Goal: Task Accomplishment & Management: Use online tool/utility

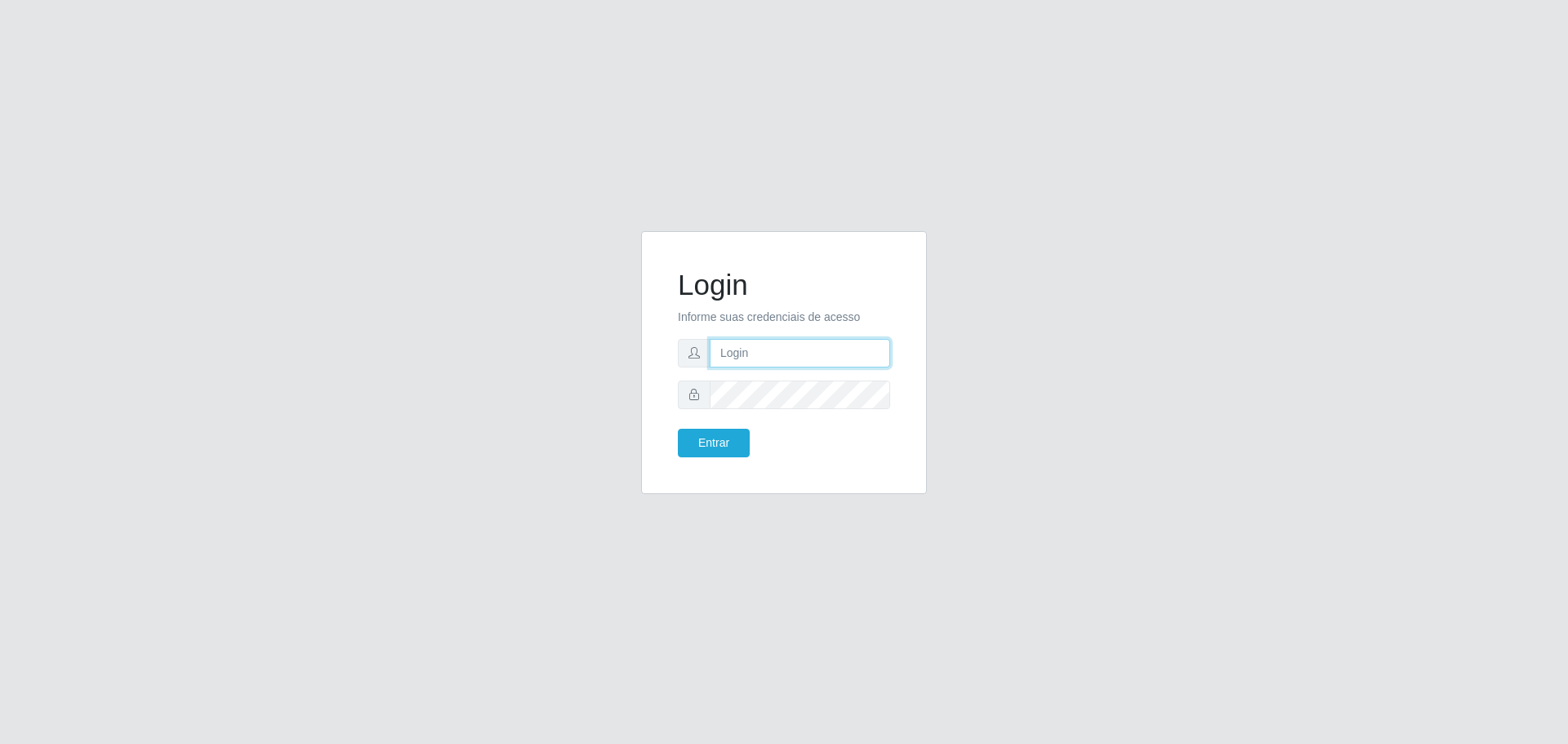
type input "[EMAIL_ADDRESS][DOMAIN_NAME]"
click at [729, 452] on button "Entrar" at bounding box center [714, 443] width 72 height 28
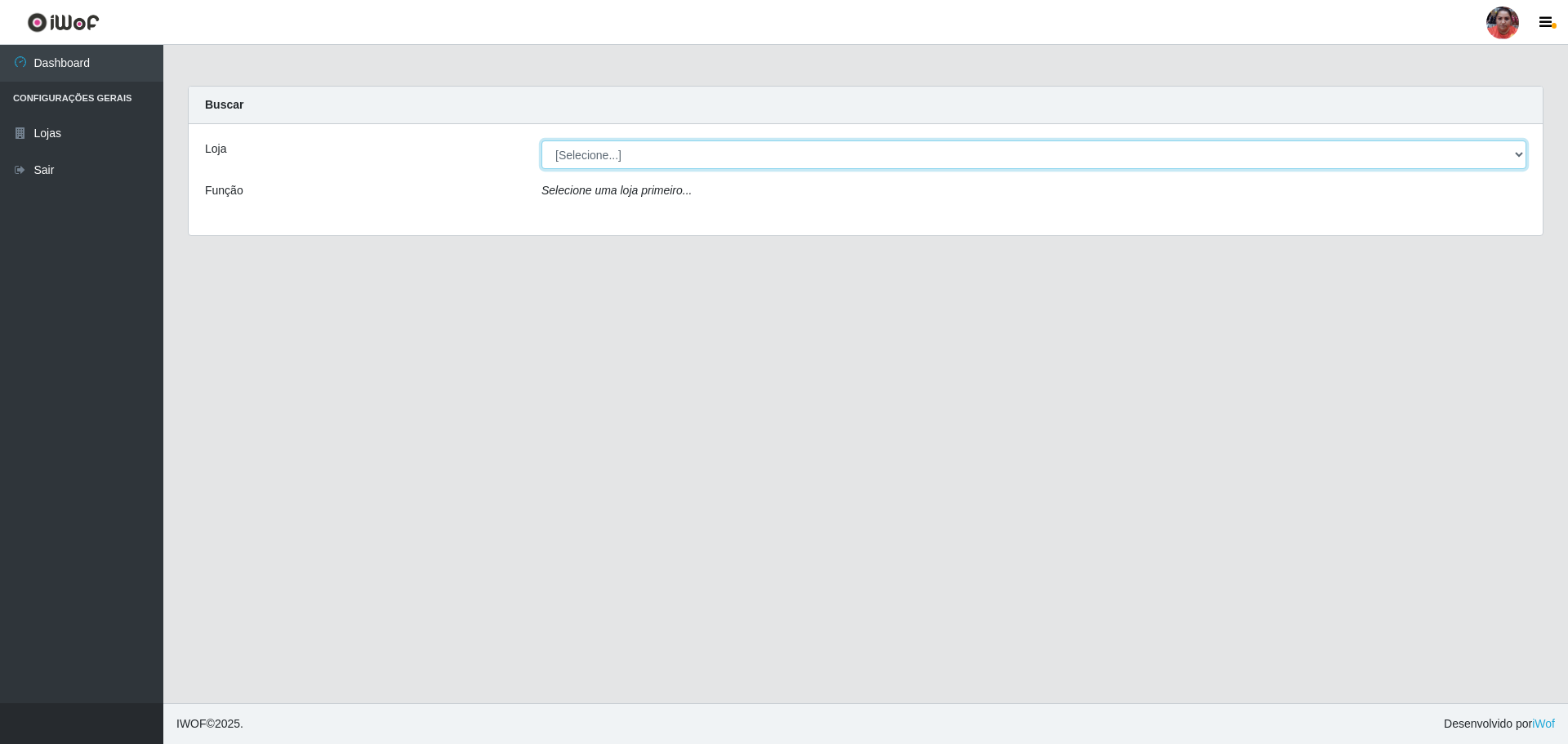
click at [955, 162] on select "[Selecione...] Mar Vermelho - Loja 05" at bounding box center [1033, 155] width 985 height 28
select select "252"
click at [541, 141] on select "[Selecione...] Mar Vermelho - Loja 05" at bounding box center [1033, 155] width 985 height 28
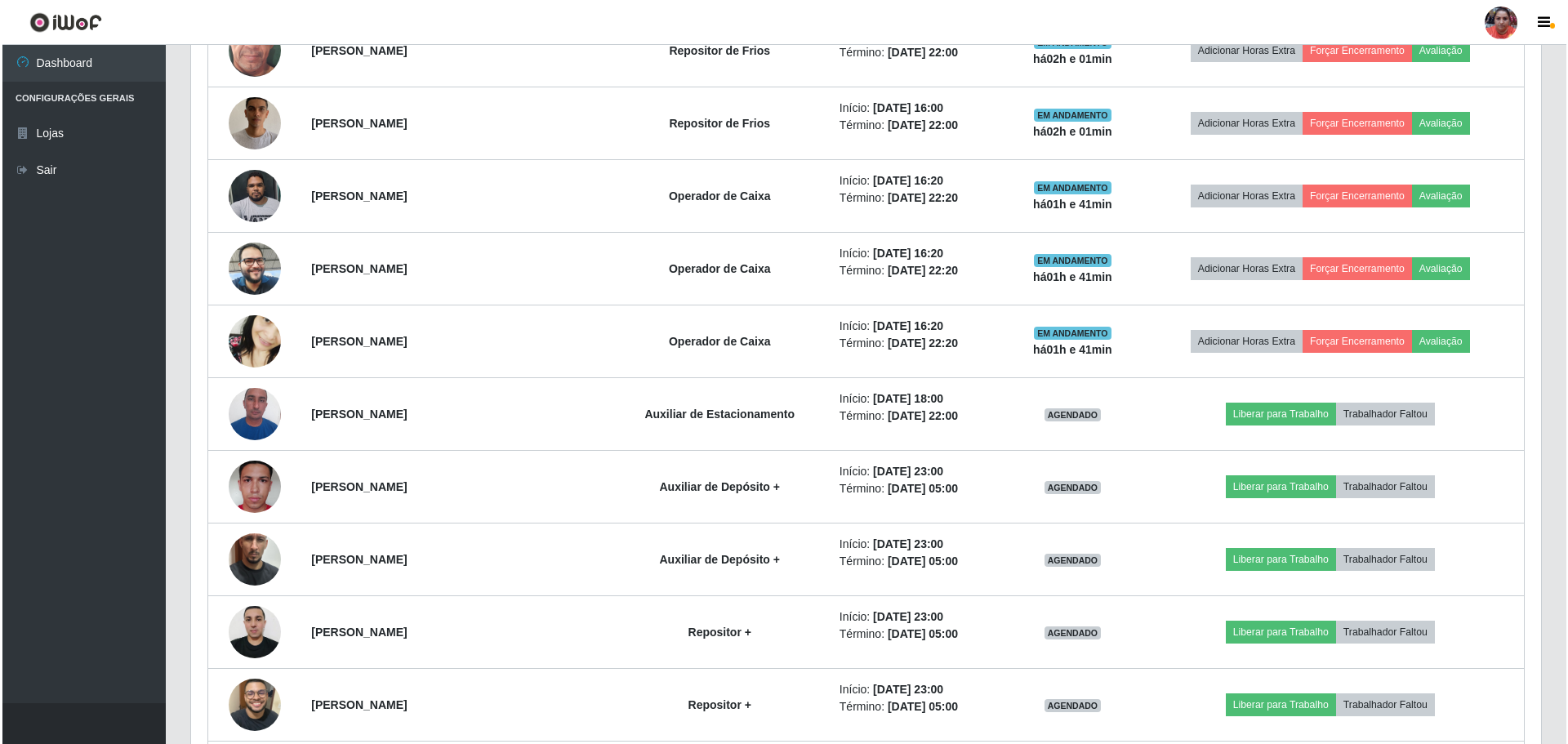
scroll to position [2451, 0]
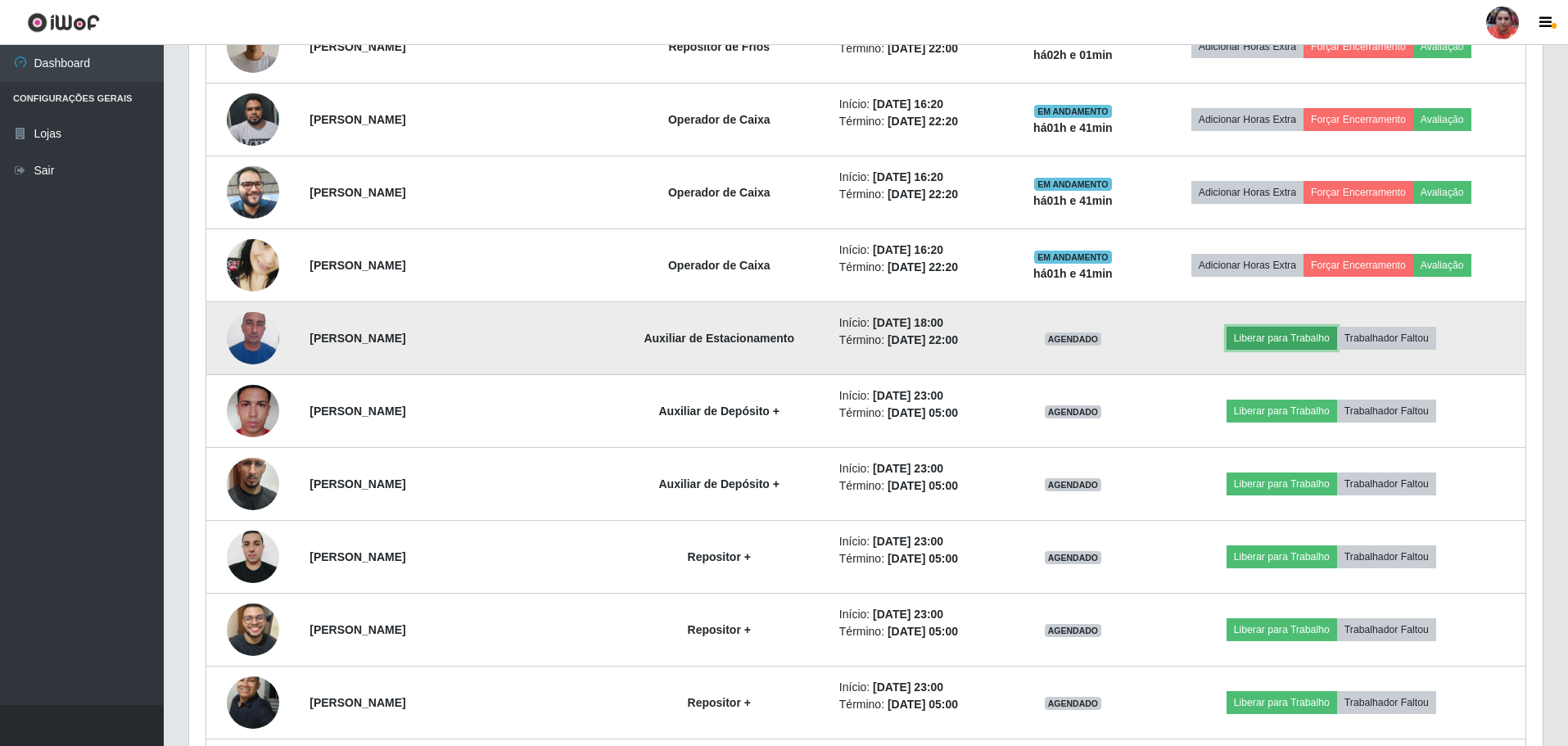
click at [1277, 338] on button "Liberar para Trabalho" at bounding box center [1282, 338] width 111 height 23
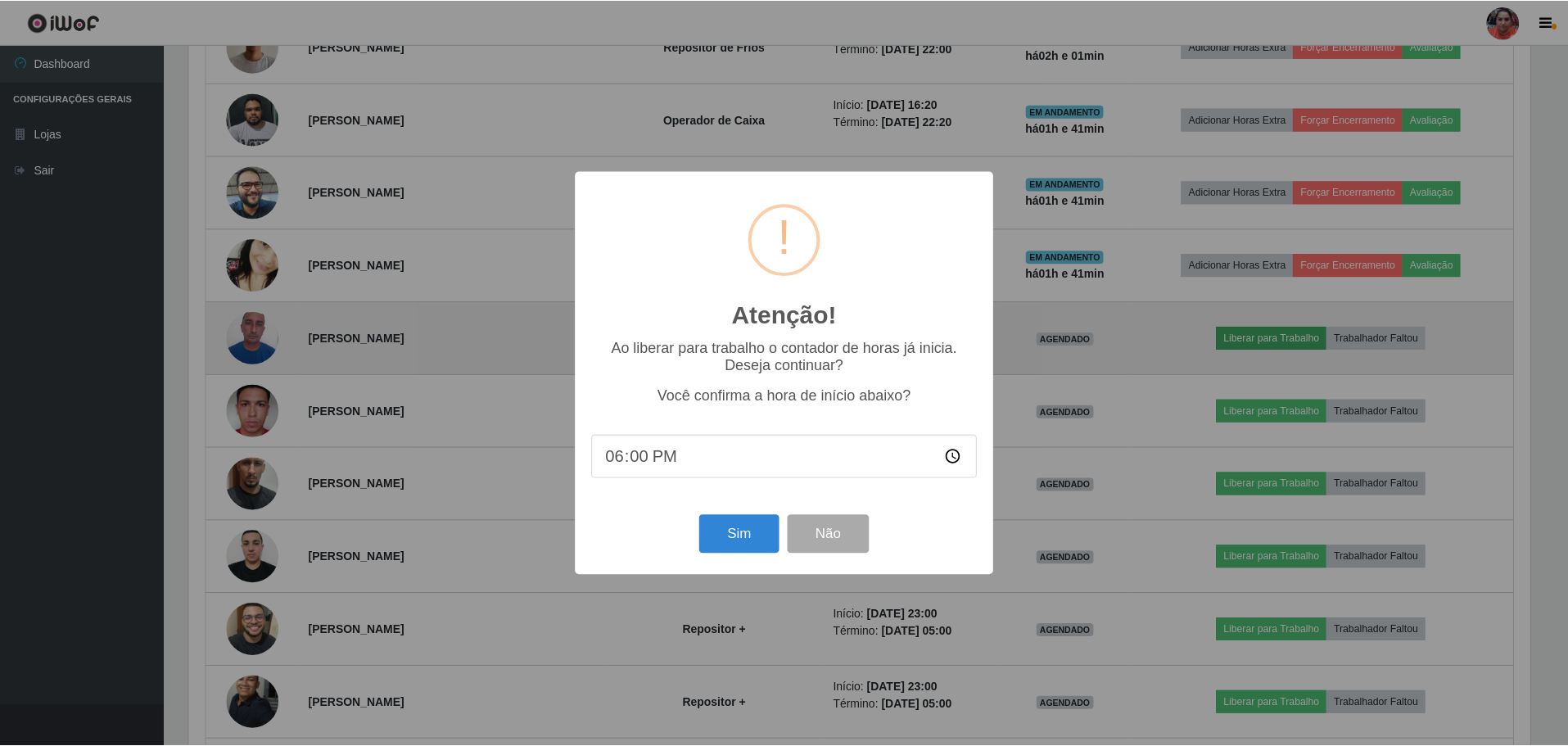
scroll to position [340, 1345]
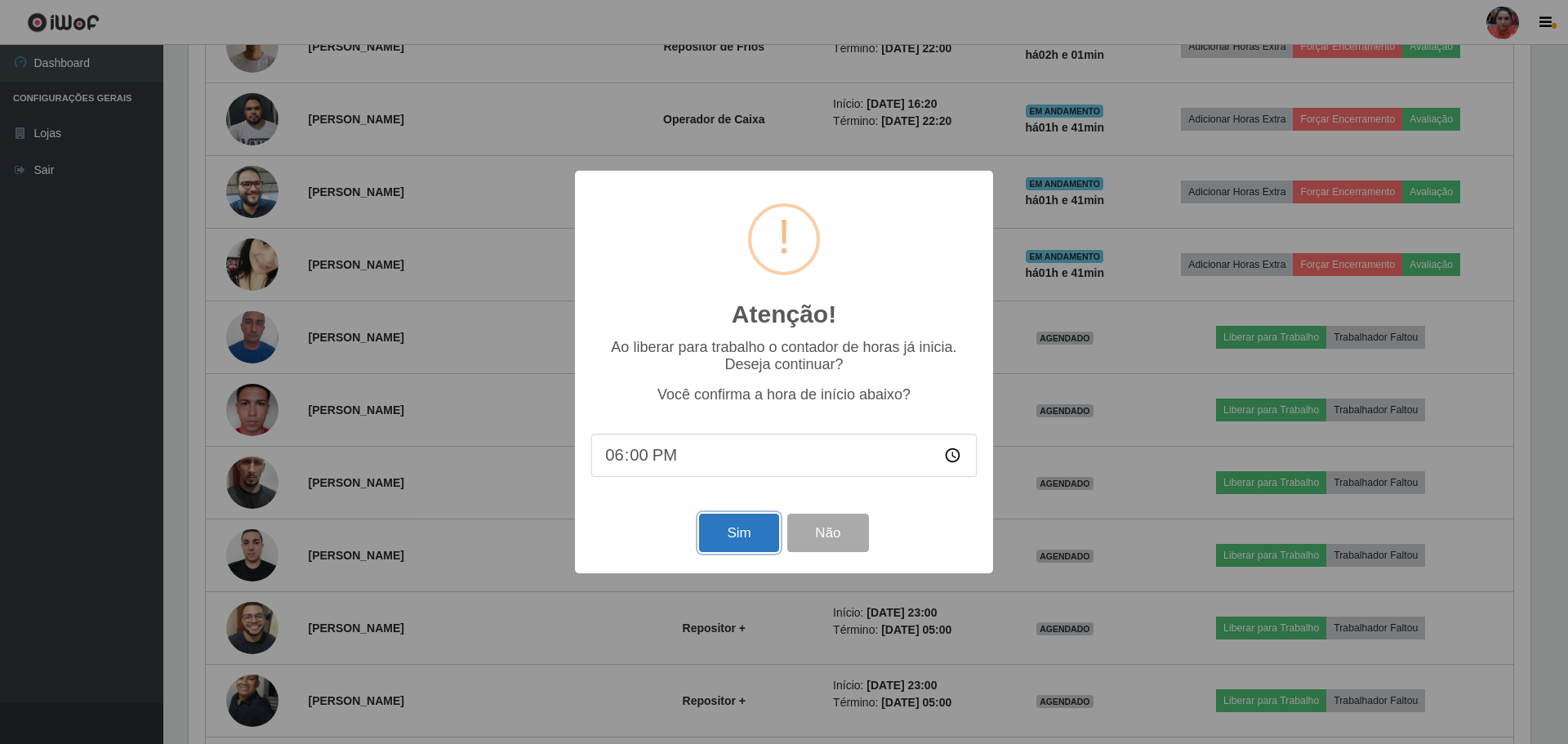
click at [748, 537] on button "Sim" at bounding box center [739, 533] width 79 height 39
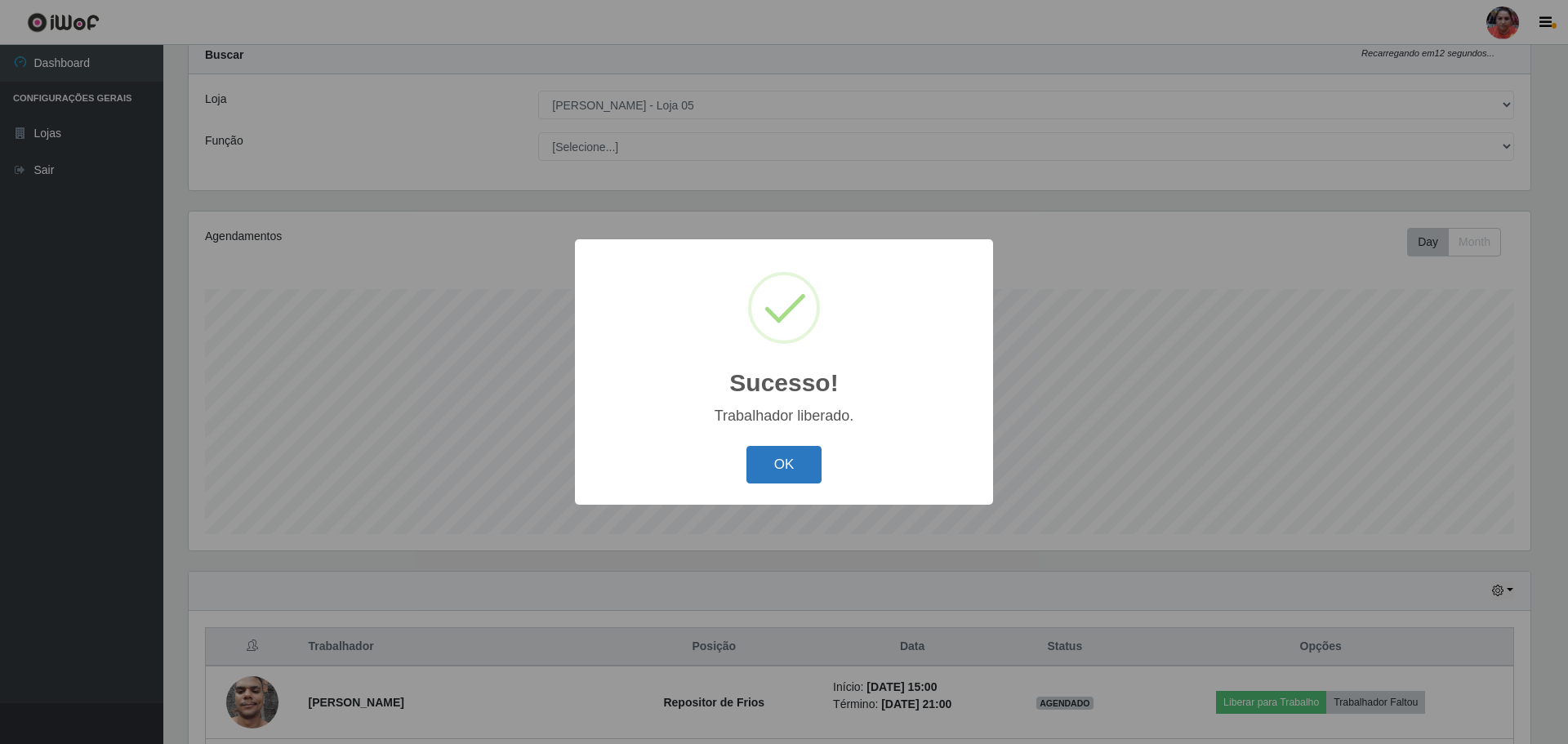
click at [804, 457] on button "OK" at bounding box center [784, 465] width 76 height 39
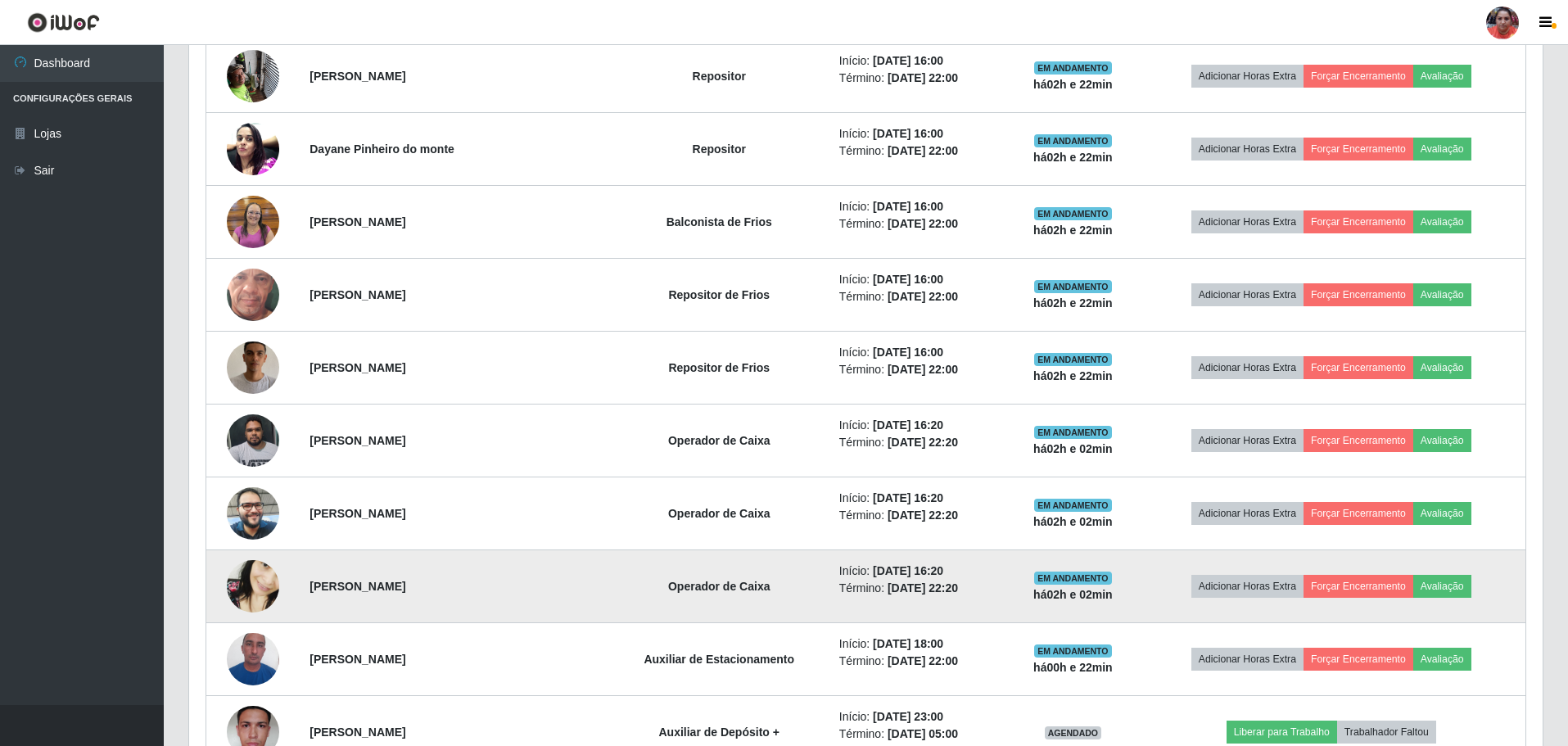
scroll to position [2138, 0]
